Goal: Information Seeking & Learning: Learn about a topic

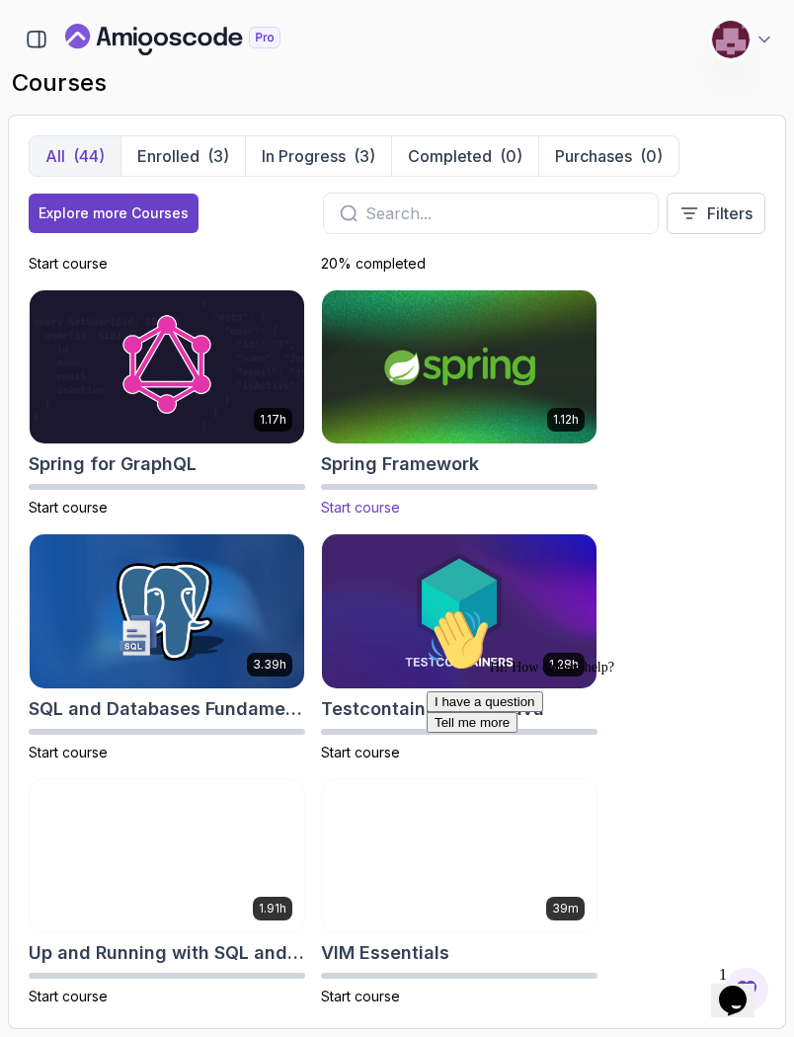
scroll to position [4625, 0]
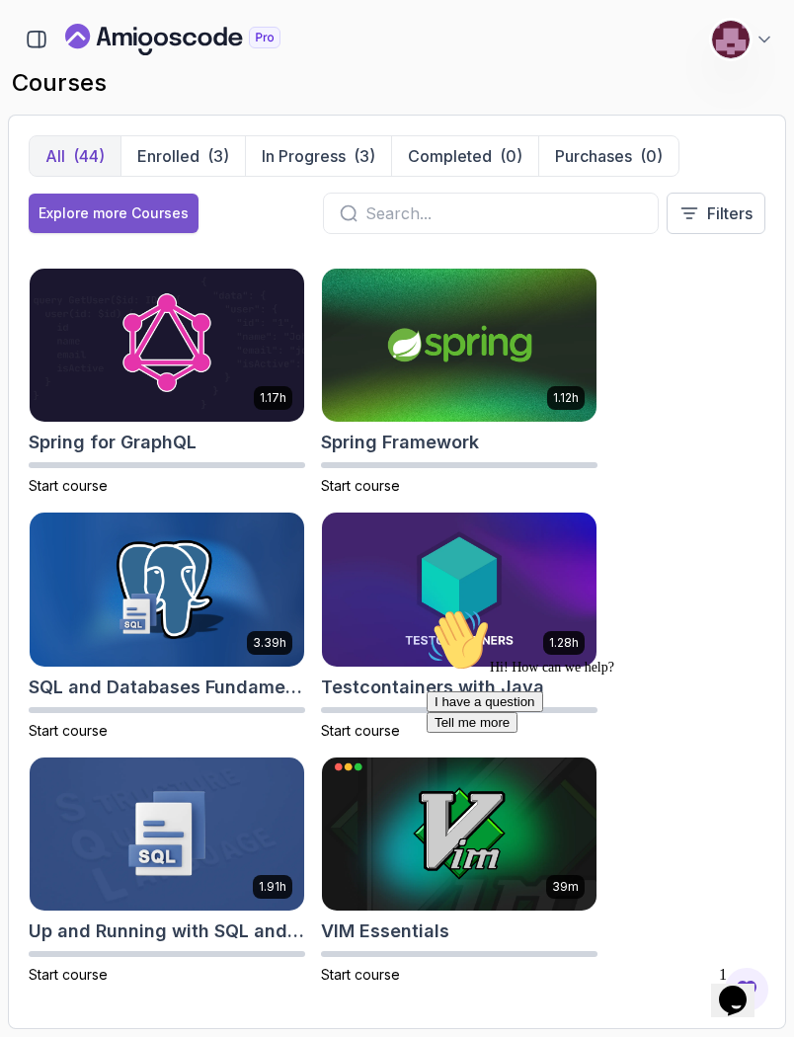
click at [141, 207] on div "Explore more Courses" at bounding box center [114, 213] width 150 height 20
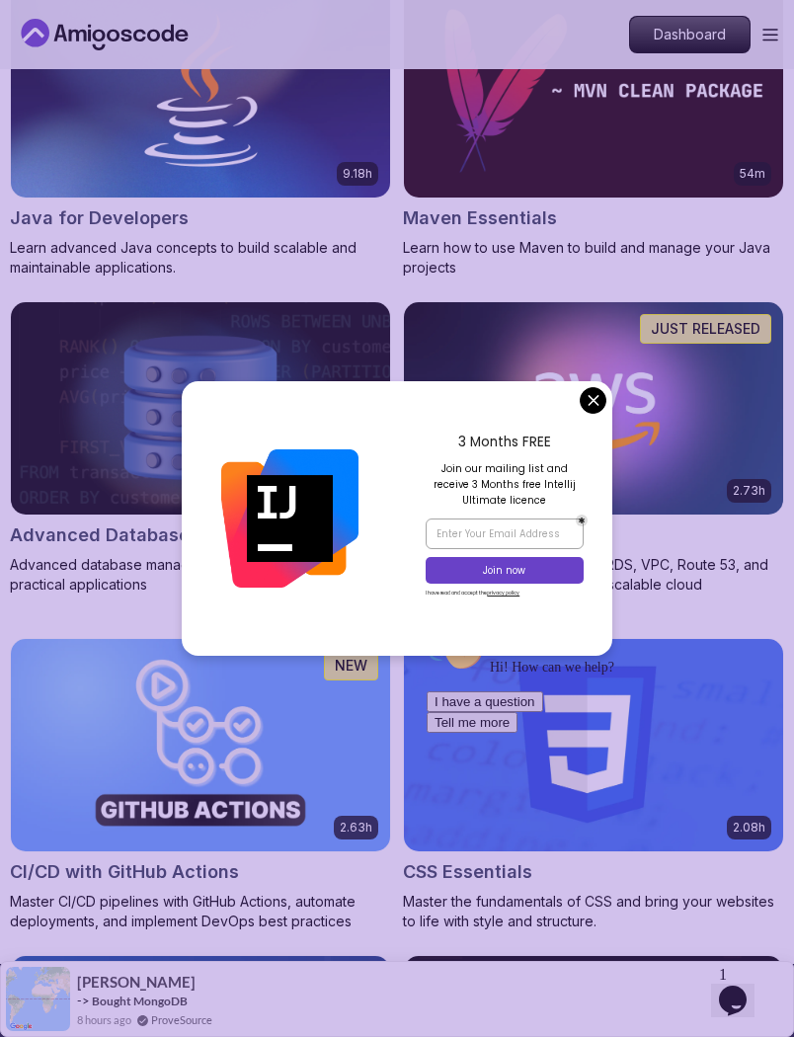
scroll to position [1785, 0]
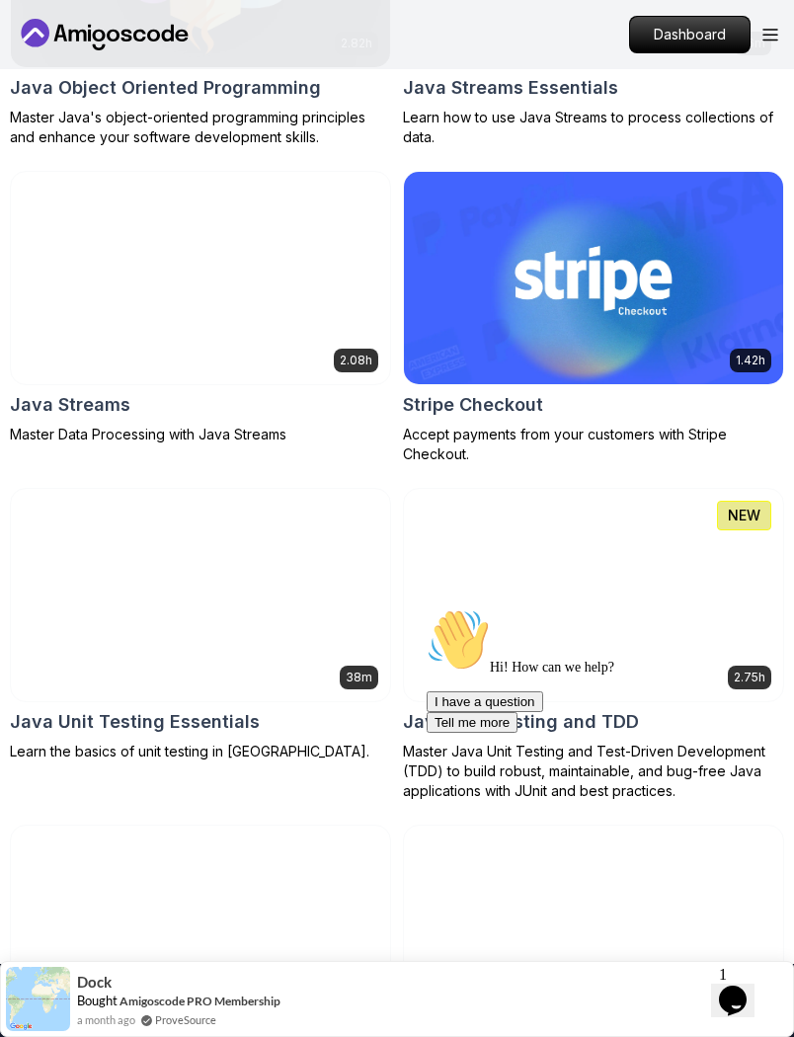
scroll to position [4766, 0]
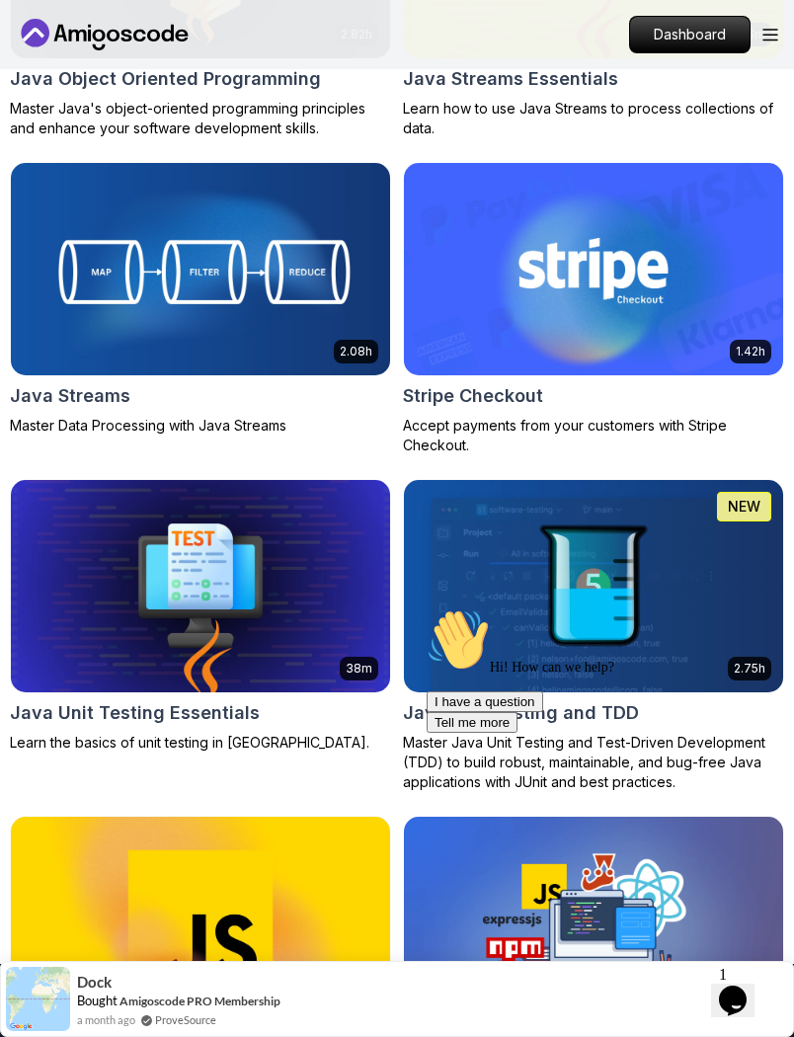
click at [427, 608] on icon "Chat attention grabber" at bounding box center [427, 608] width 0 height 0
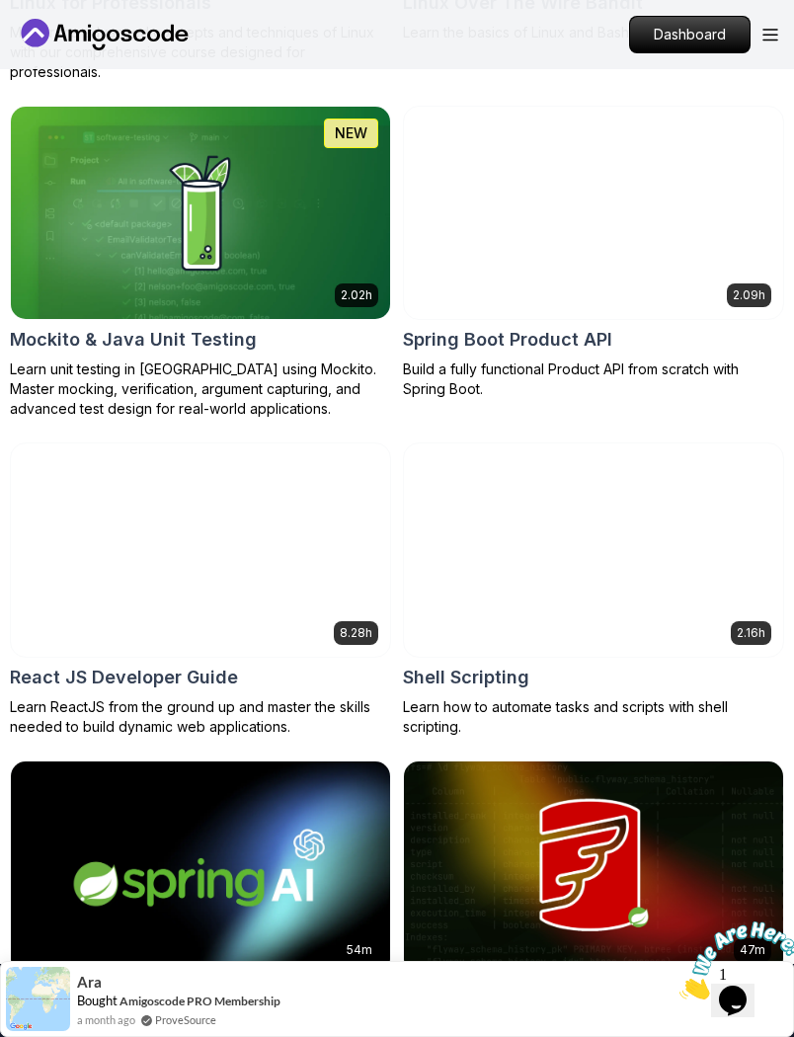
scroll to position [6362, 0]
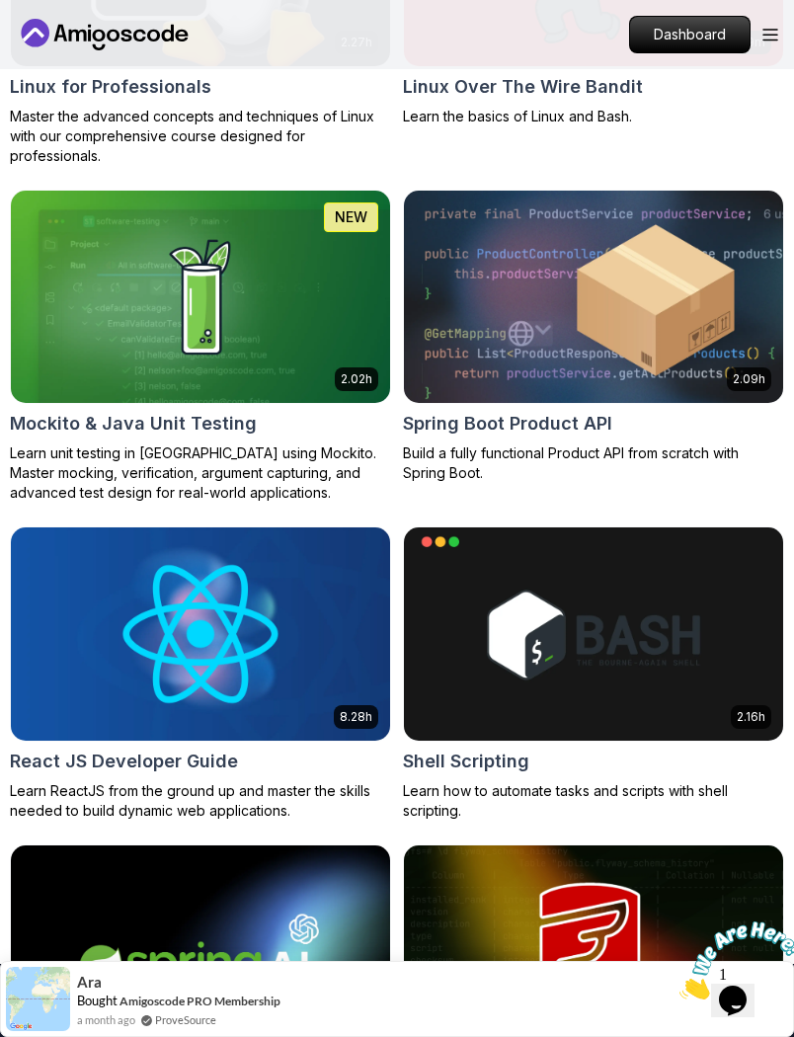
click at [559, 356] on img at bounding box center [593, 297] width 398 height 223
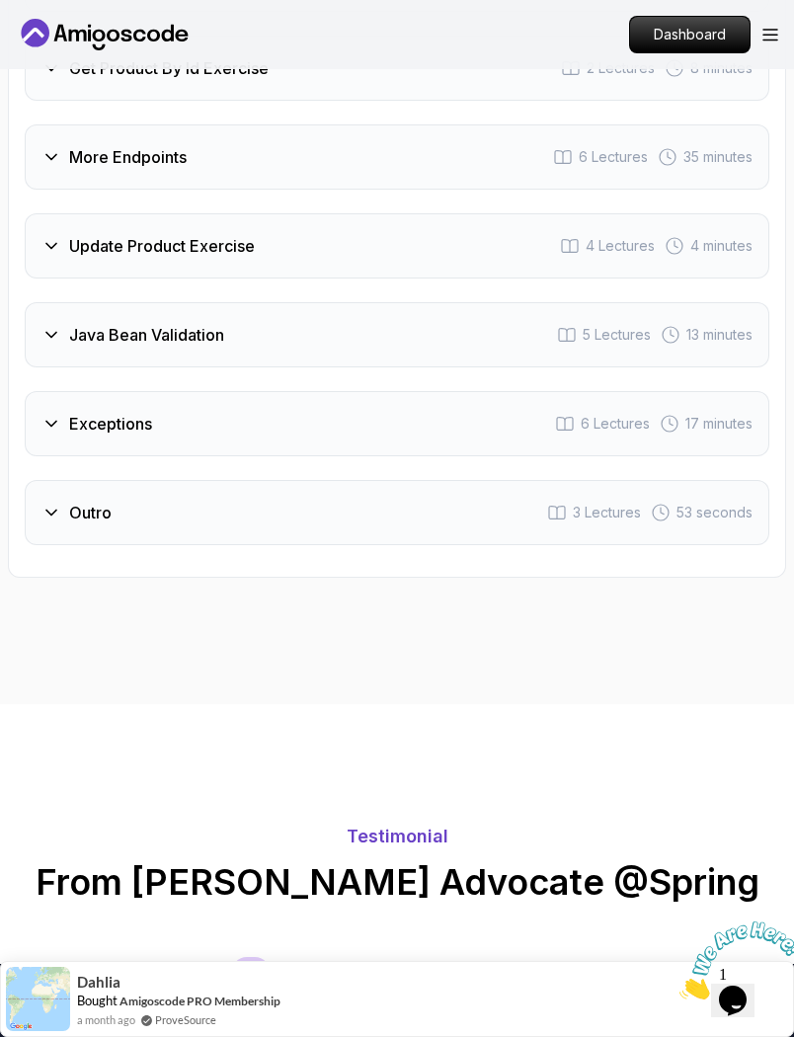
scroll to position [3424, 0]
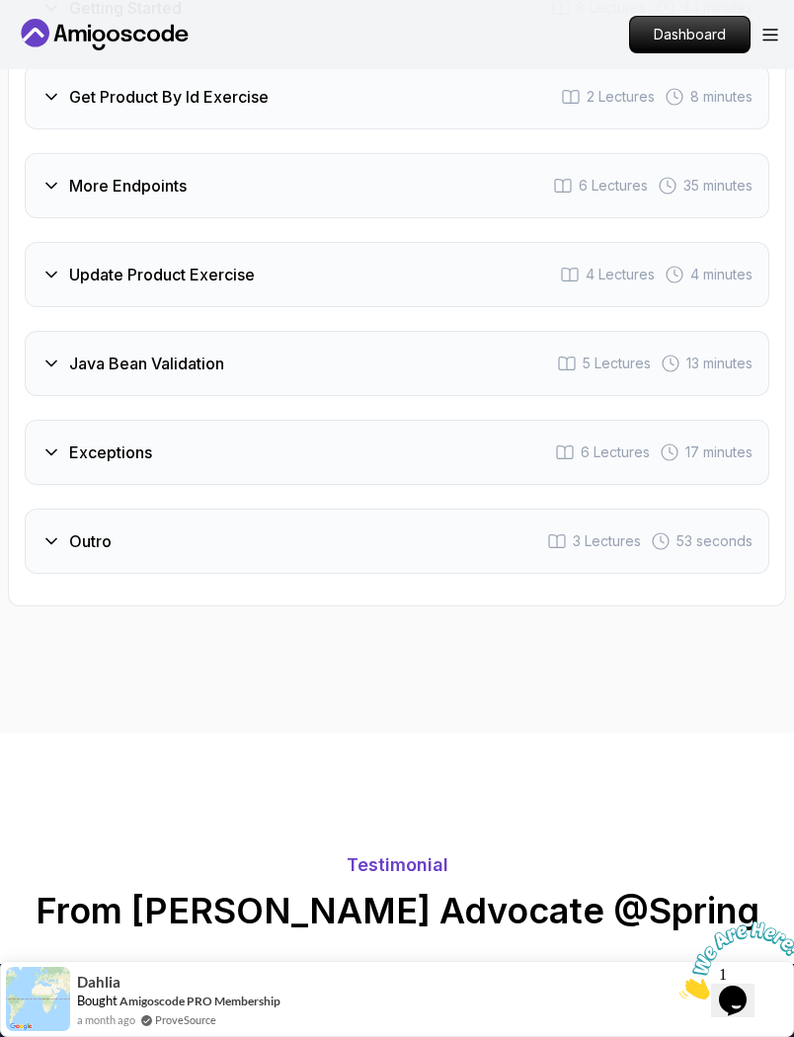
click at [429, 370] on div "Java Bean Validation 5 Lectures 13 minutes" at bounding box center [397, 363] width 744 height 65
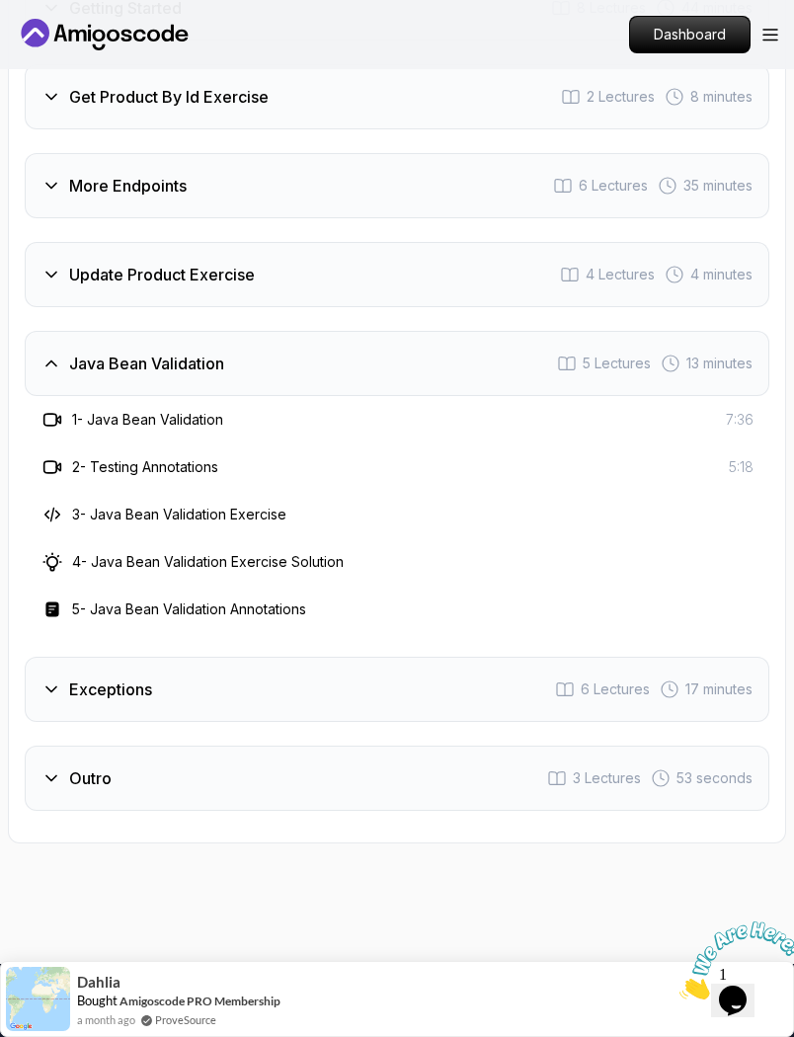
click at [140, 423] on h3 "1 - Java Bean Validation" at bounding box center [147, 420] width 151 height 20
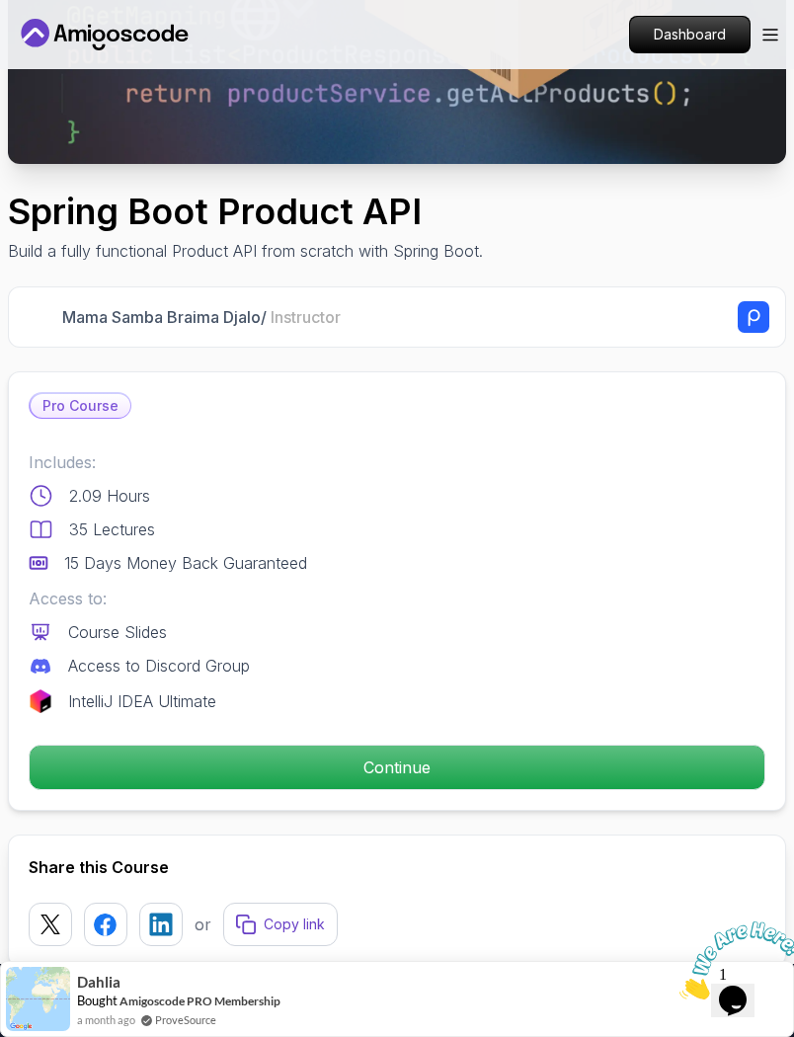
scroll to position [569, 0]
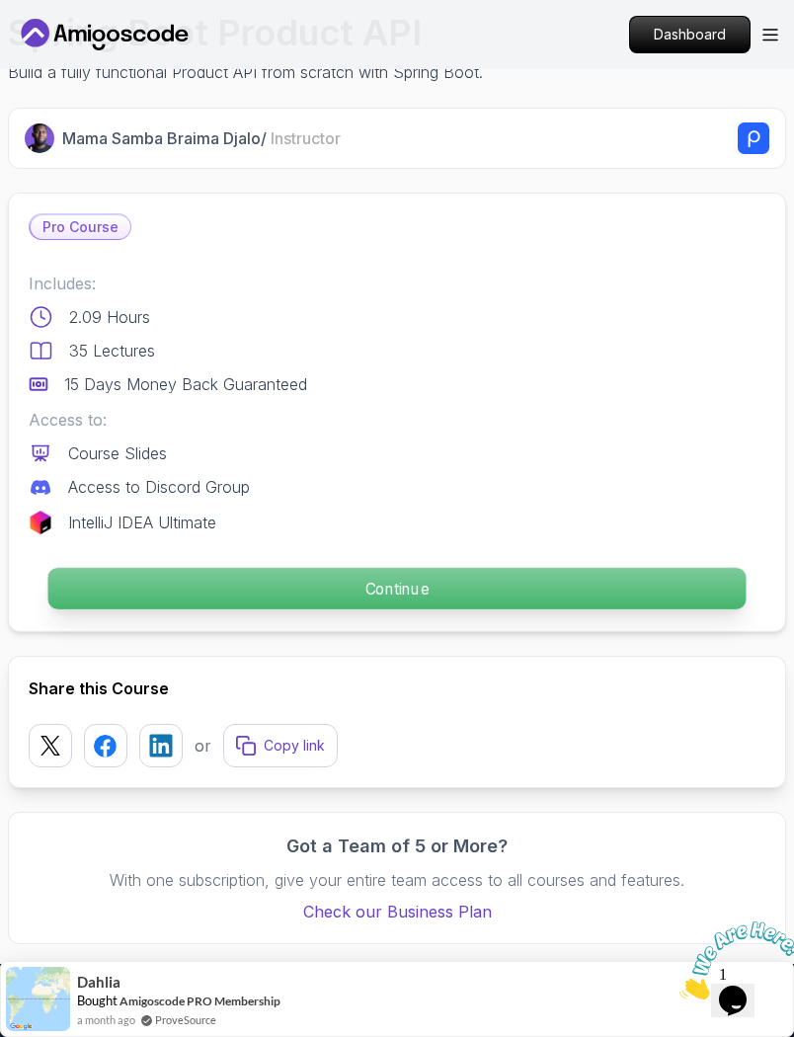
click at [438, 578] on p "Continue" at bounding box center [397, 588] width 698 height 41
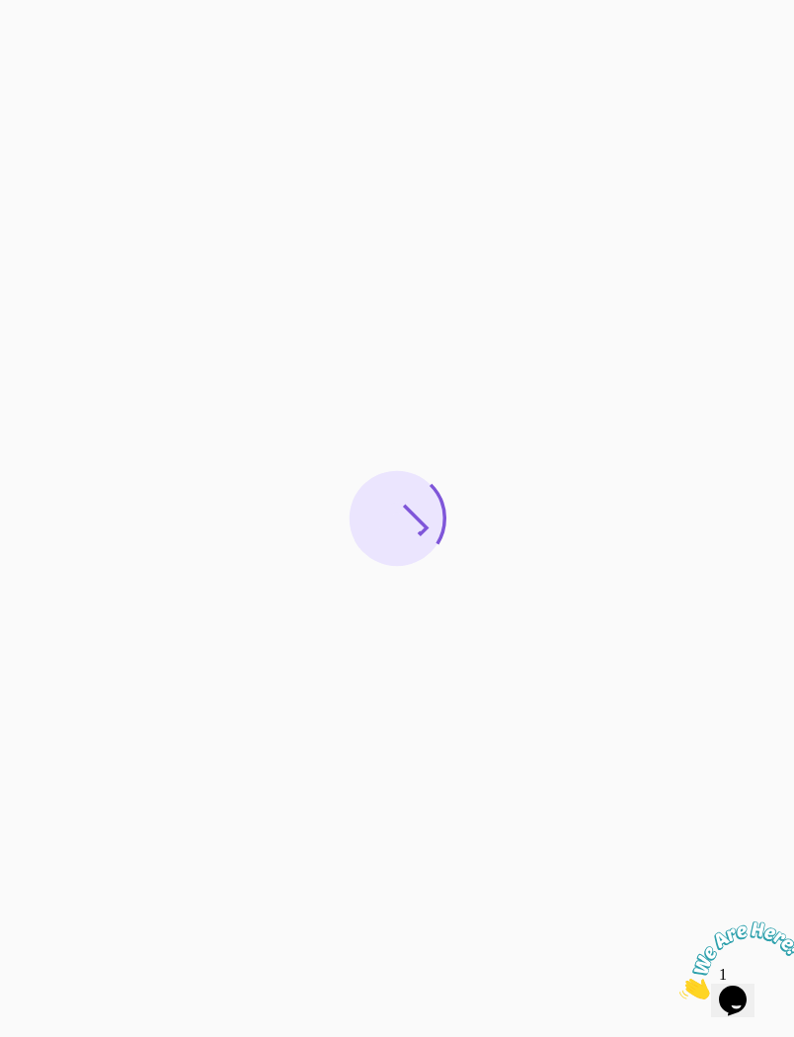
click at [679, 985] on icon "Close" at bounding box center [679, 993] width 0 height 17
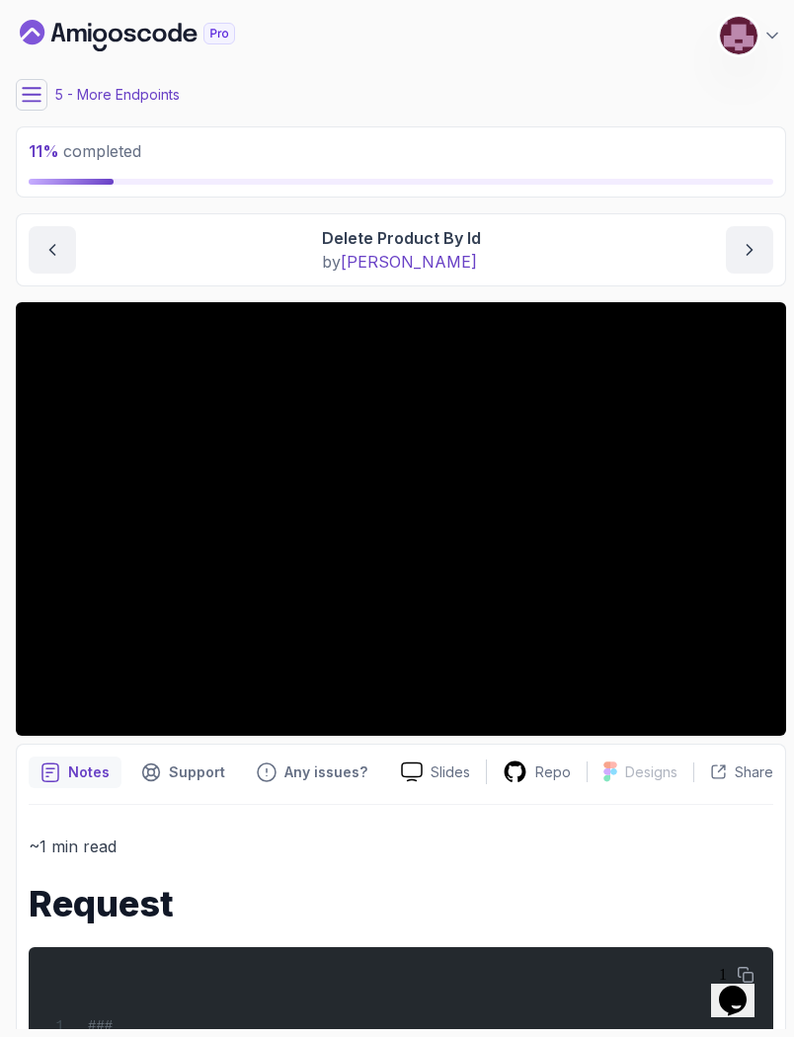
click at [39, 107] on button at bounding box center [32, 95] width 32 height 32
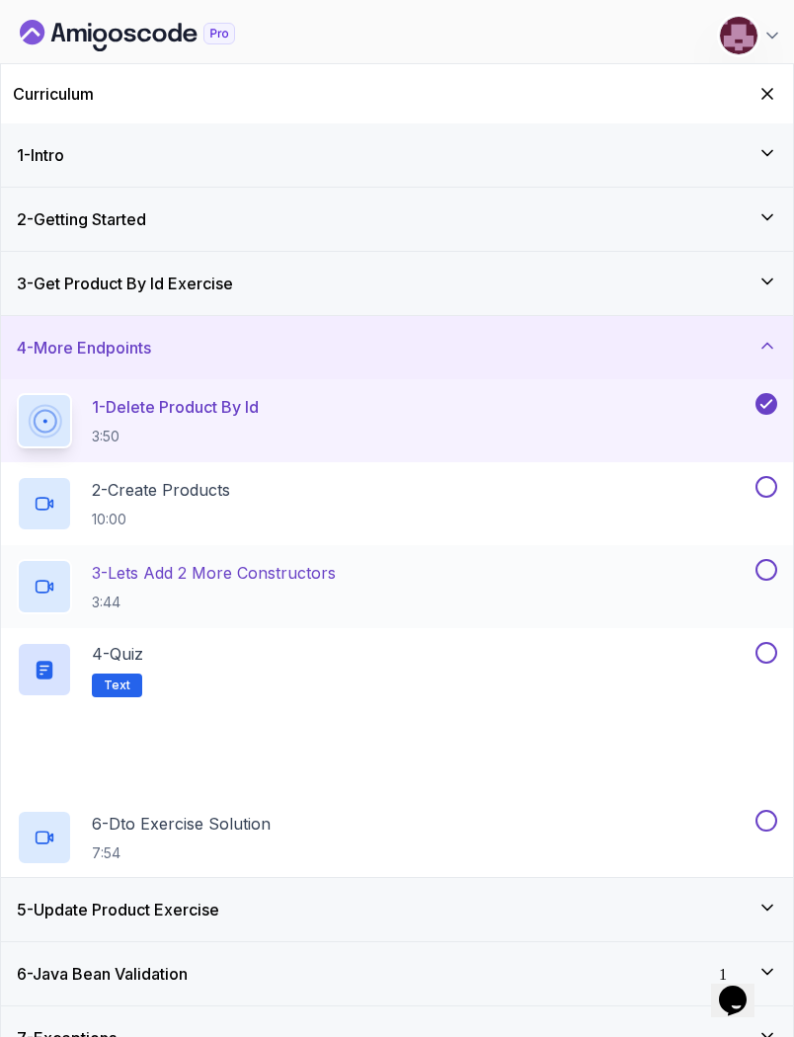
scroll to position [35, 0]
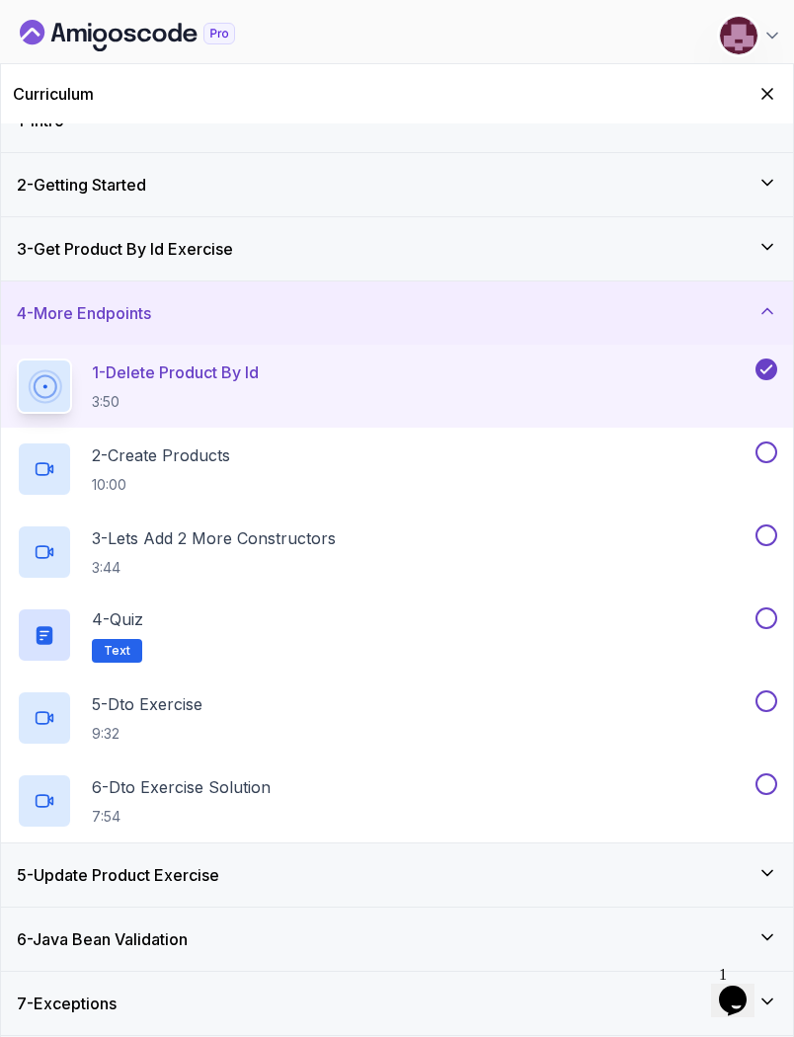
click at [143, 942] on h3 "6 - Java Bean Validation" at bounding box center [102, 939] width 171 height 24
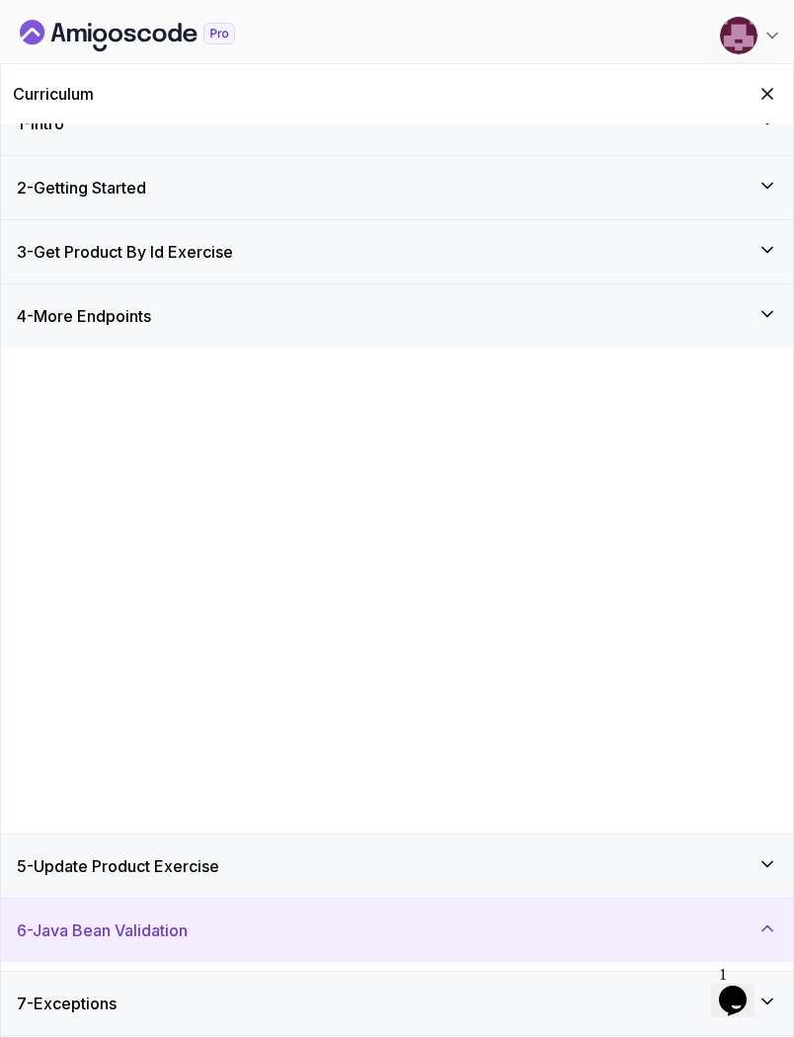
scroll to position [0, 0]
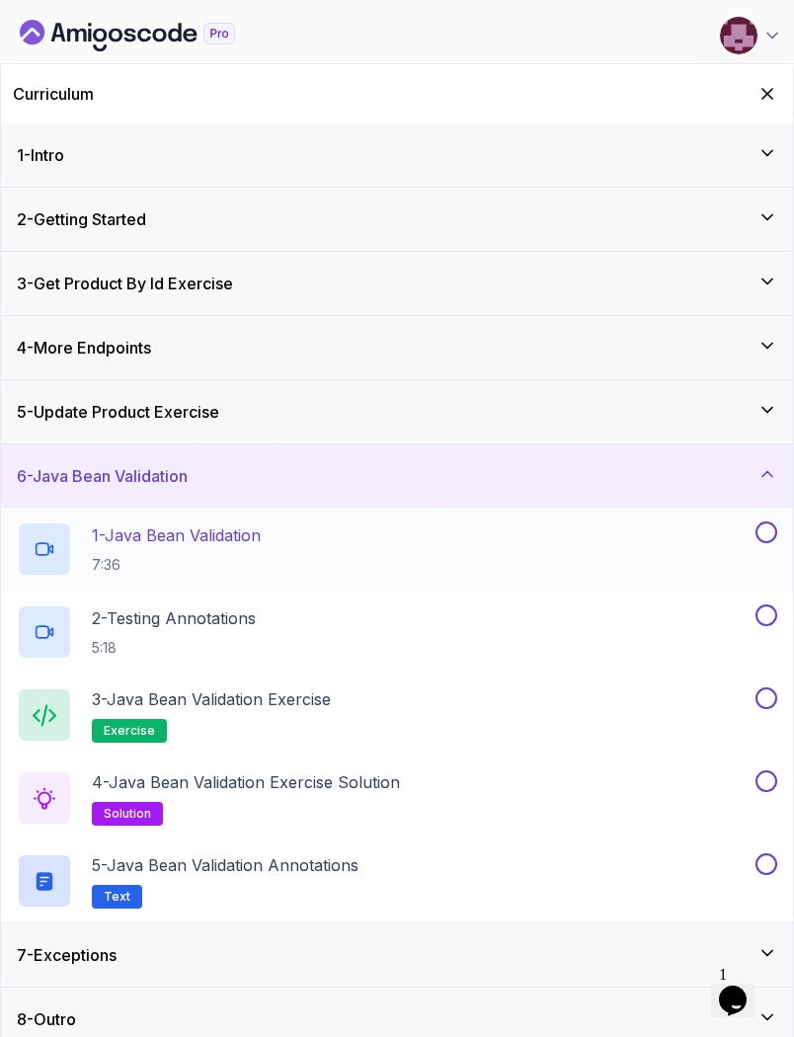
click at [156, 533] on p "1 - Java Bean Validation" at bounding box center [176, 535] width 169 height 24
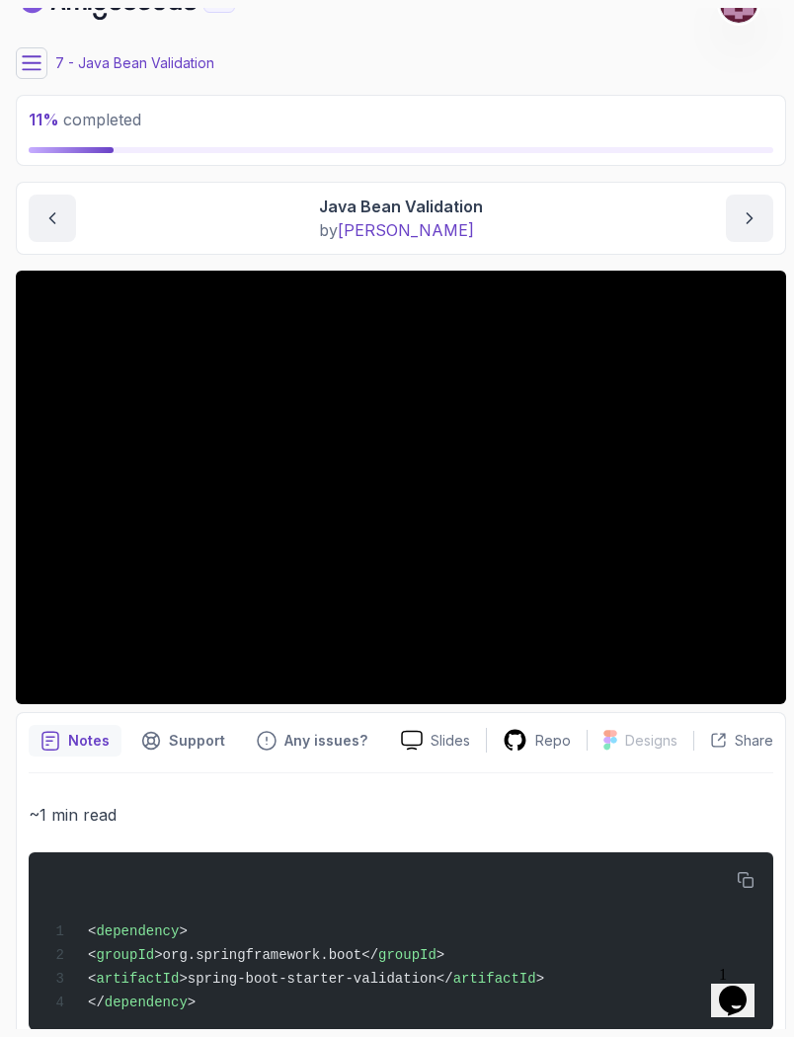
scroll to position [77, 0]
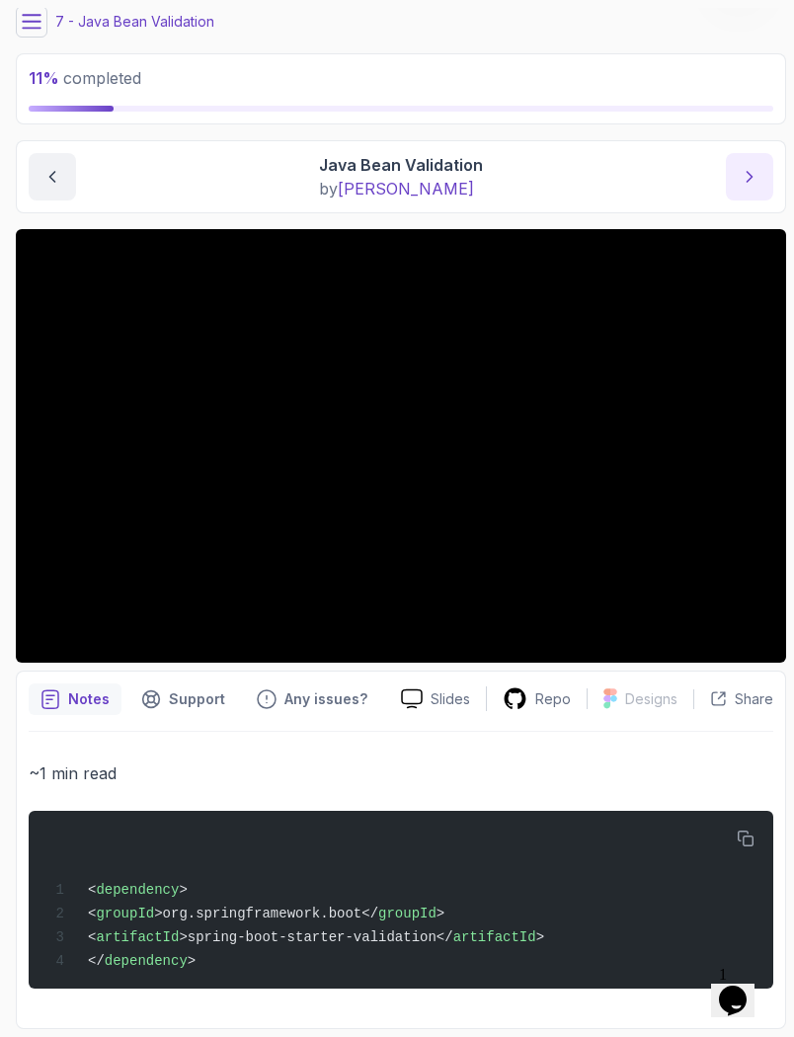
click at [741, 170] on icon "next content" at bounding box center [749, 177] width 20 height 20
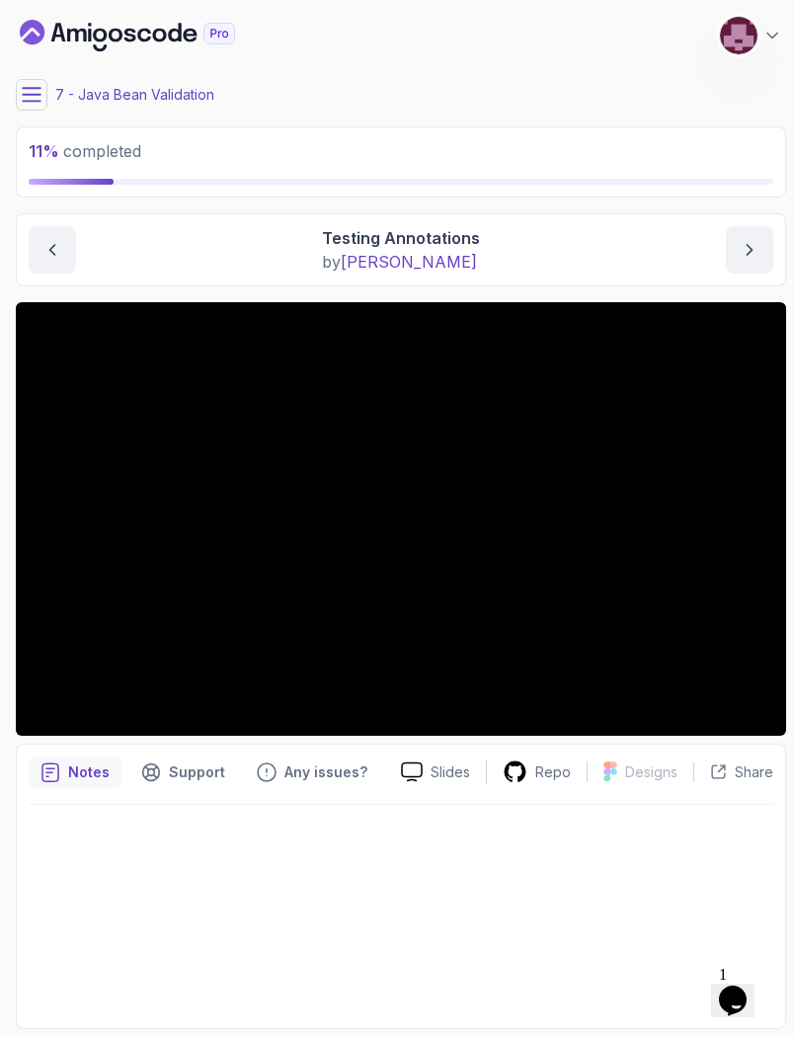
click at [29, 88] on icon at bounding box center [32, 94] width 18 height 13
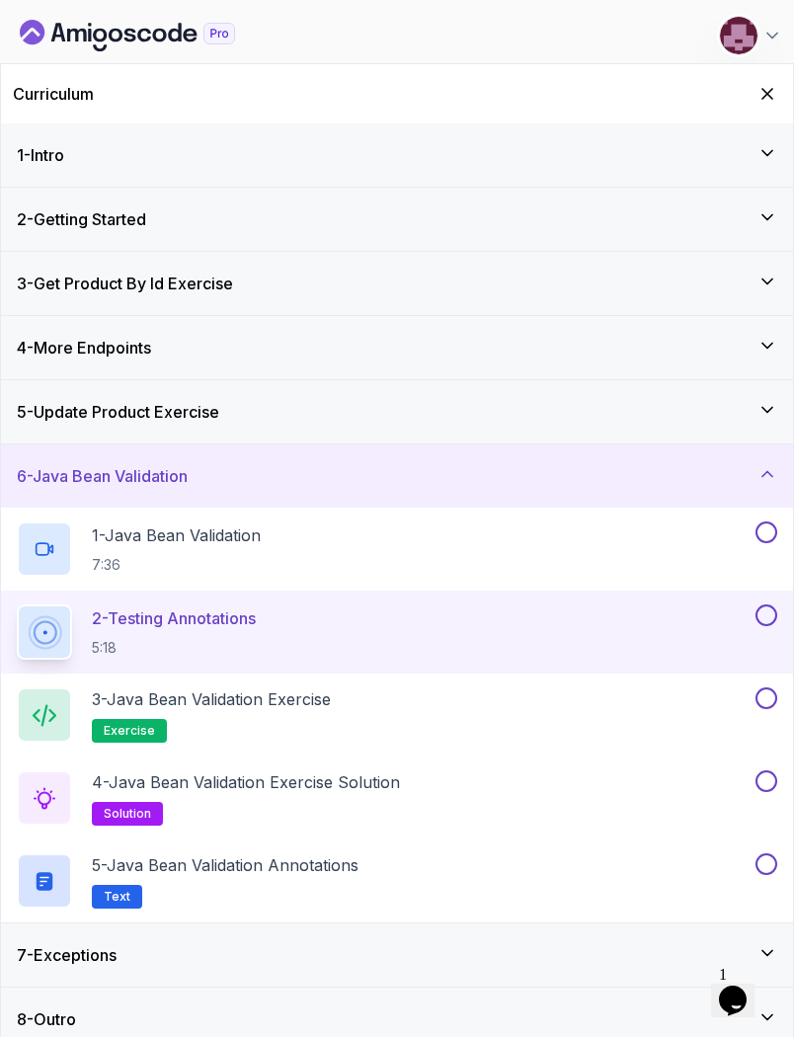
click at [194, 943] on div "7 - Exceptions" at bounding box center [397, 955] width 760 height 24
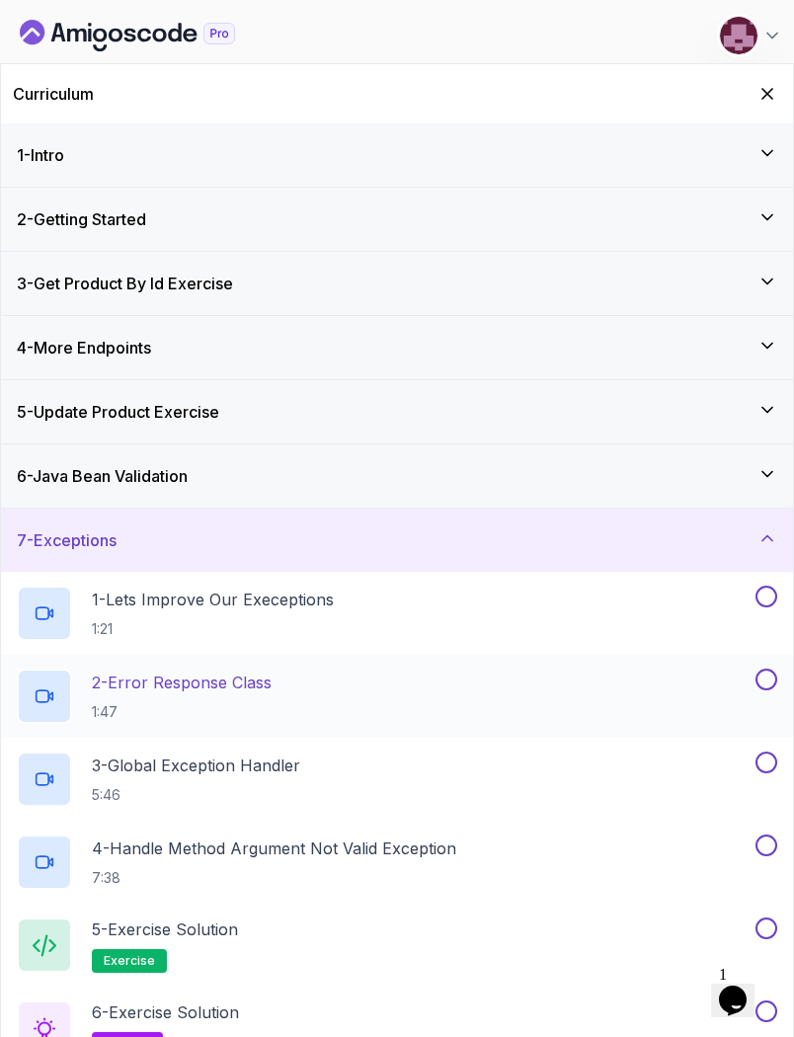
scroll to position [35, 0]
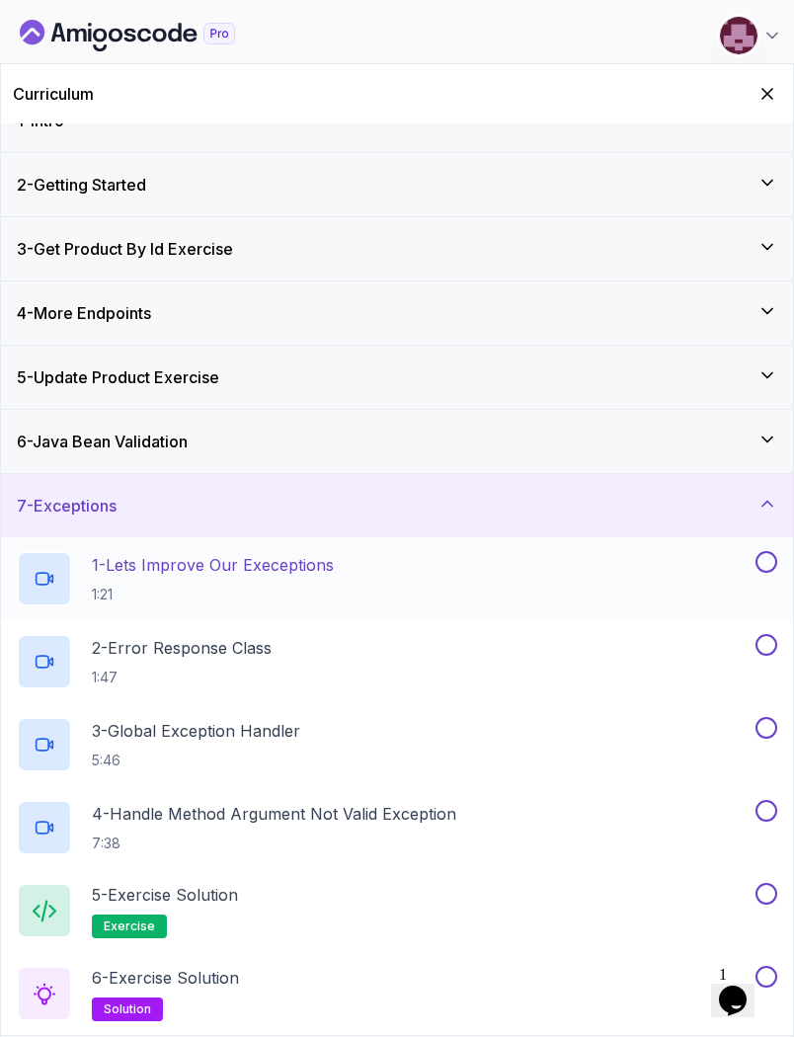
click at [215, 560] on p "1 - Lets Improve Our Execeptions" at bounding box center [213, 565] width 242 height 24
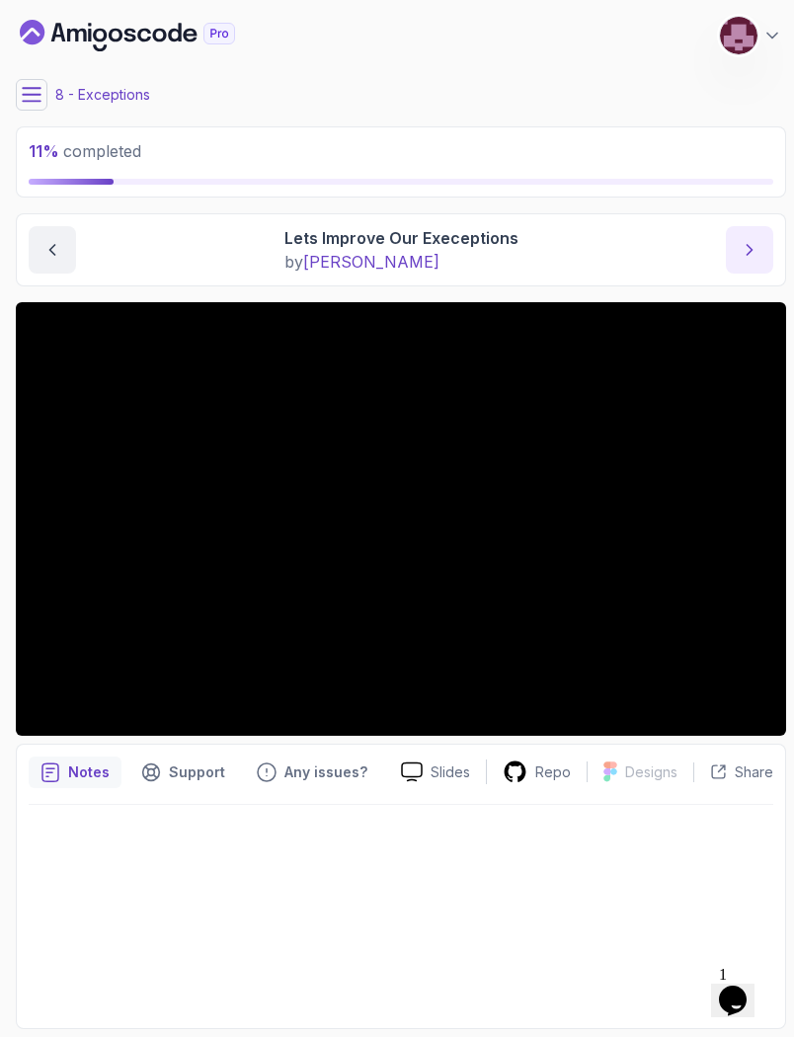
click at [744, 249] on icon "next content" at bounding box center [749, 250] width 20 height 20
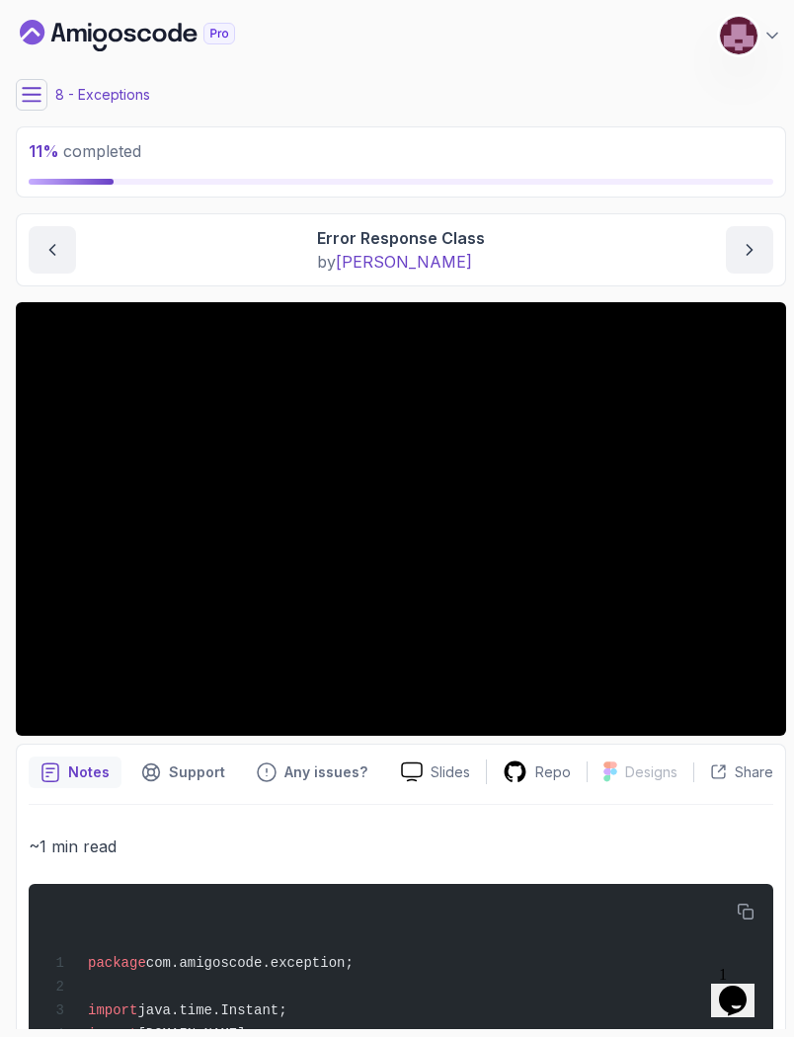
click at [37, 82] on button at bounding box center [32, 95] width 32 height 32
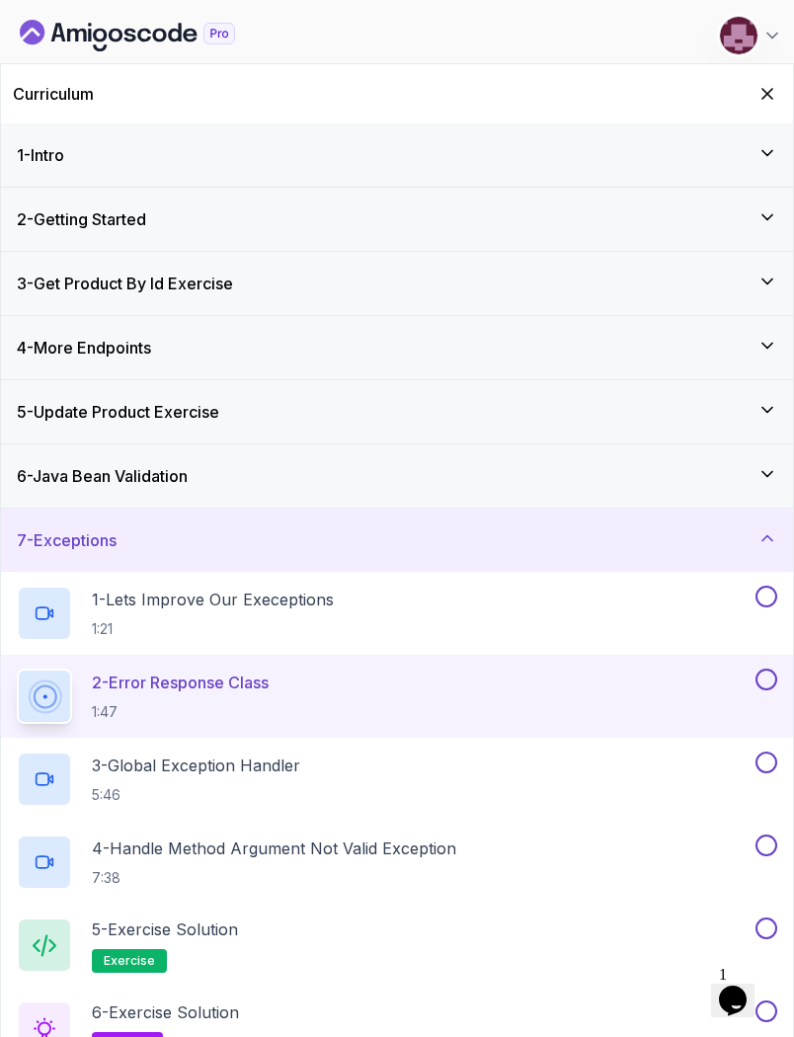
click at [120, 30] on icon "Dashboard" at bounding box center [127, 36] width 215 height 32
